Goal: Find specific page/section: Find specific page/section

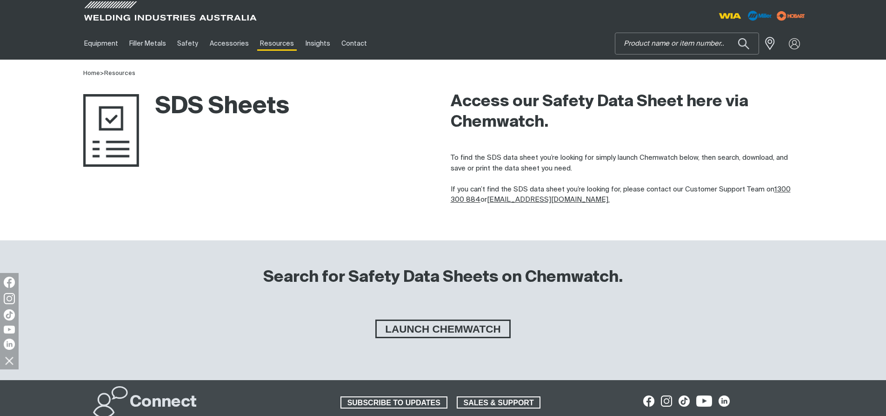
click at [677, 50] on input "Search" at bounding box center [687, 43] width 143 height 21
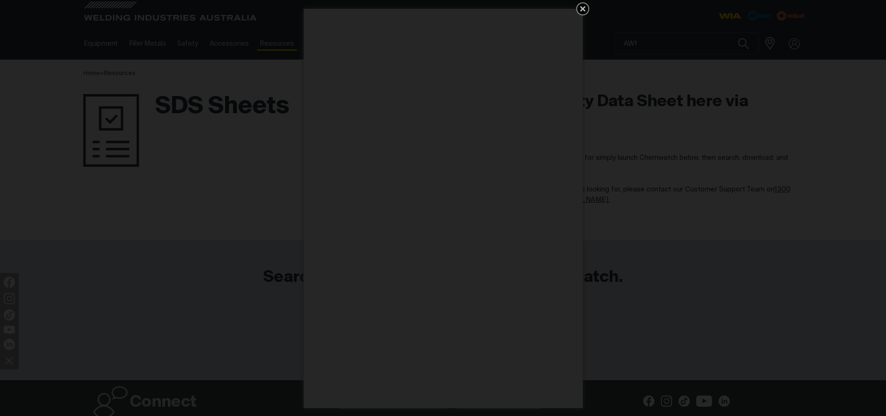
click at [589, 6] on link "Get 5 WIA Welding Guides Free!" at bounding box center [582, 8] width 13 height 13
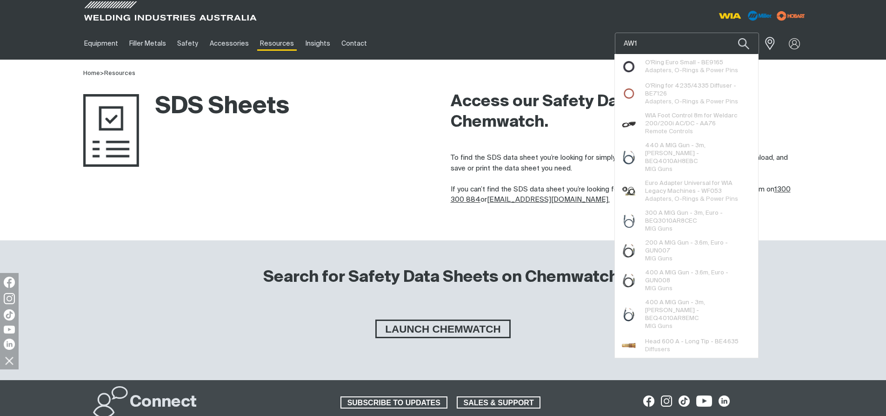
click at [647, 37] on input "AW1" at bounding box center [687, 43] width 143 height 21
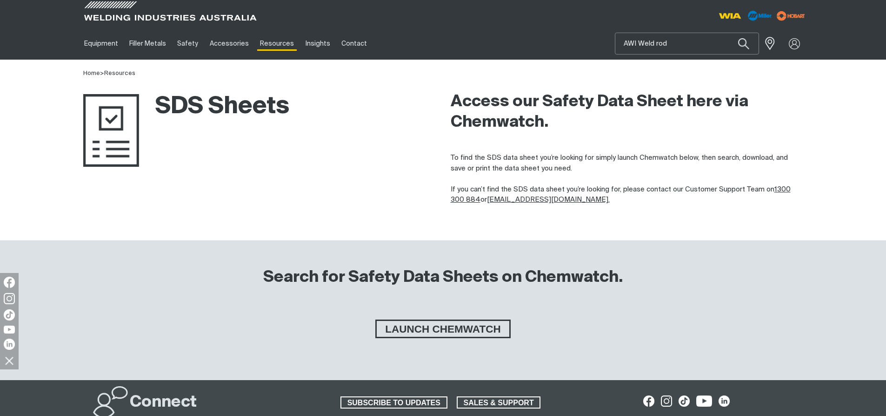
type input "AWI Weld rod"
click at [728, 33] on button "Search products" at bounding box center [744, 44] width 32 height 22
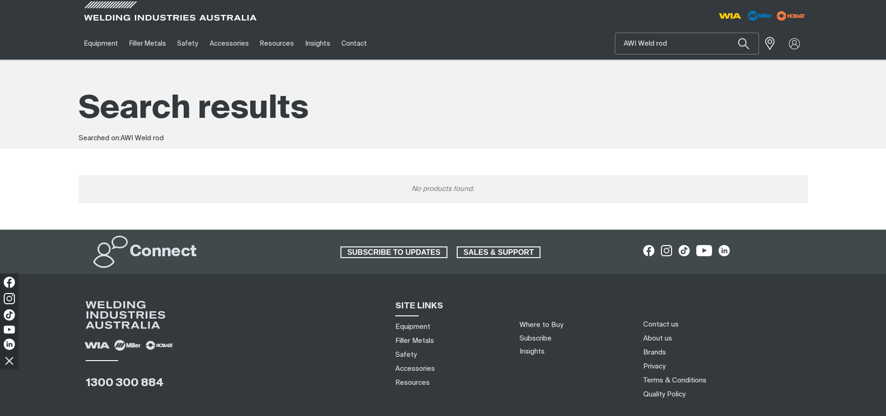
click at [695, 50] on input "AWI Weld rod" at bounding box center [687, 43] width 143 height 21
drag, startPoint x: 702, startPoint y: 44, endPoint x: 537, endPoint y: 55, distance: 165.1
click at [537, 55] on div "Equipment Stick Welders TIG Welders MIG Welders Multi-Process Welders Engine Dr…" at bounding box center [444, 43] width 730 height 32
click at [691, 42] on input "Search" at bounding box center [687, 43] width 143 height 21
paste input "8Z813015"
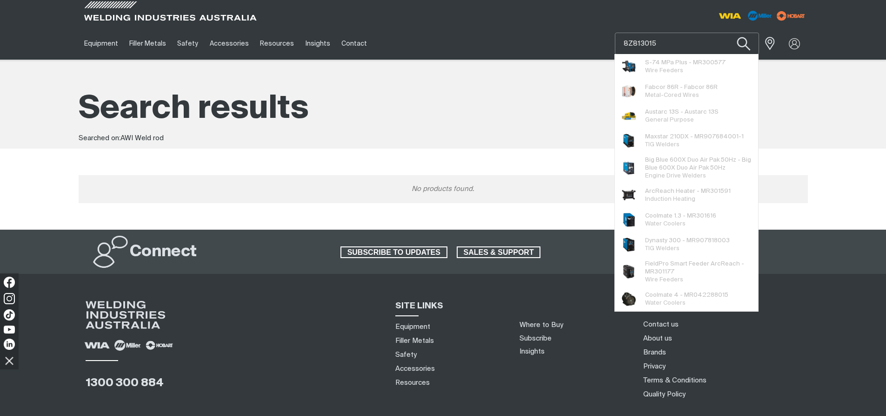
type input "8Z813015"
click at [725, 31] on button "Search products" at bounding box center [744, 44] width 38 height 27
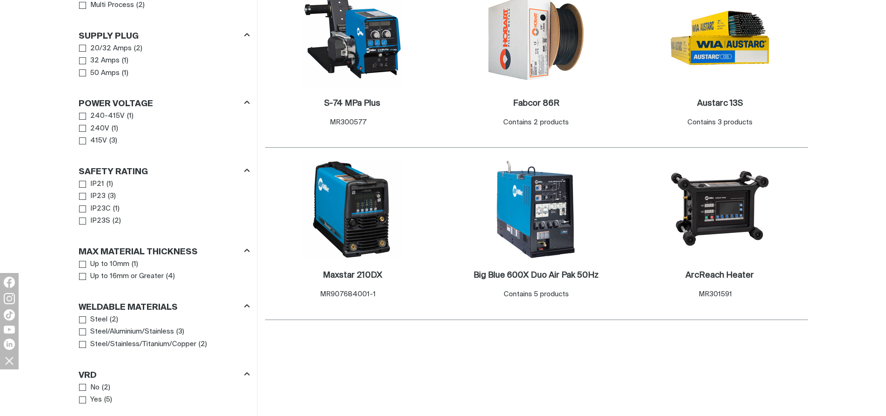
scroll to position [233, 0]
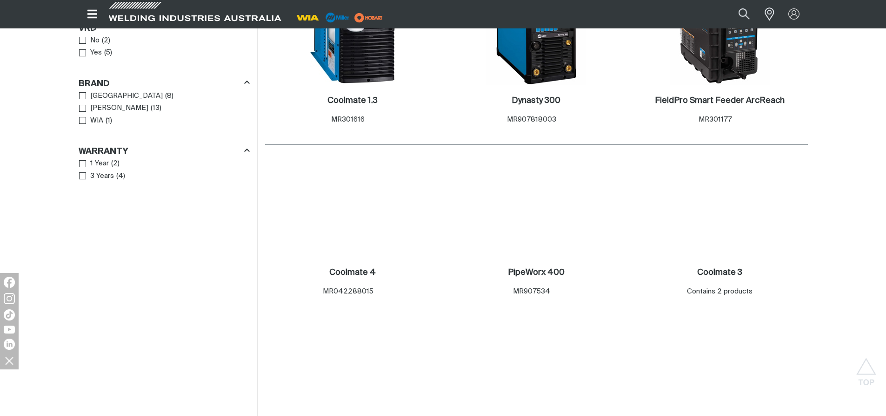
scroll to position [558, 0]
